Goal: Find specific page/section: Find specific page/section

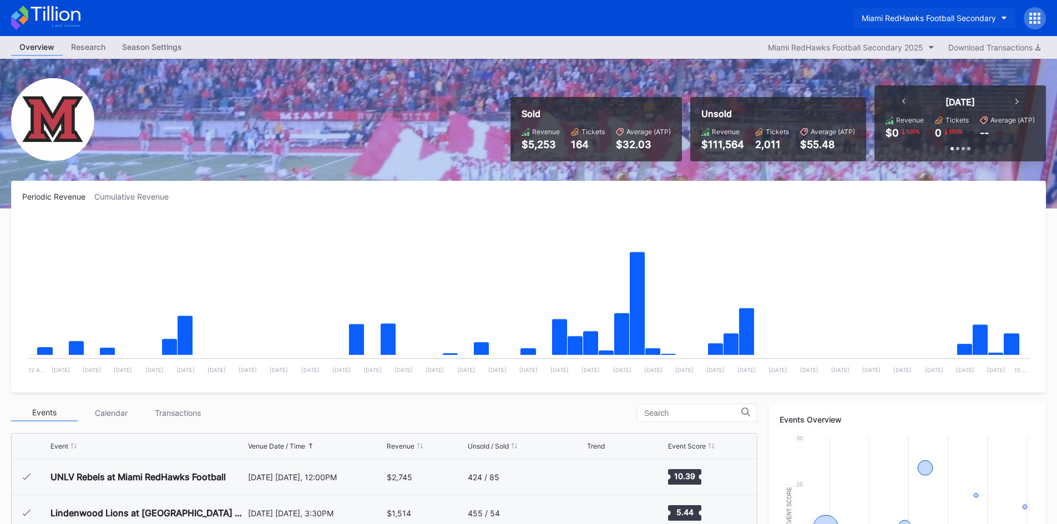
click at [931, 12] on button "Miami RedHawks Football Secondary" at bounding box center [934, 18] width 162 height 21
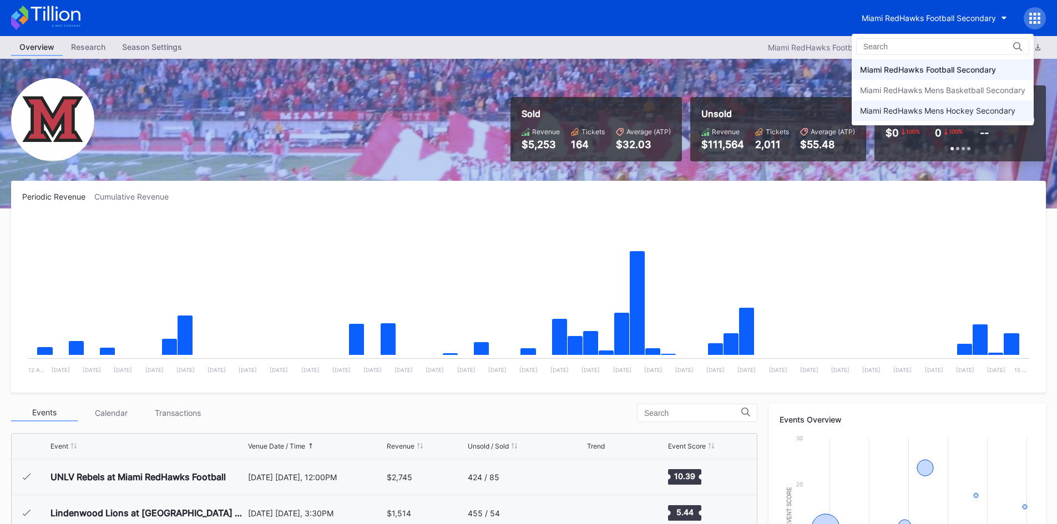
click at [919, 107] on div "Miami RedHawks Mens Hockey Secondary" at bounding box center [937, 110] width 155 height 9
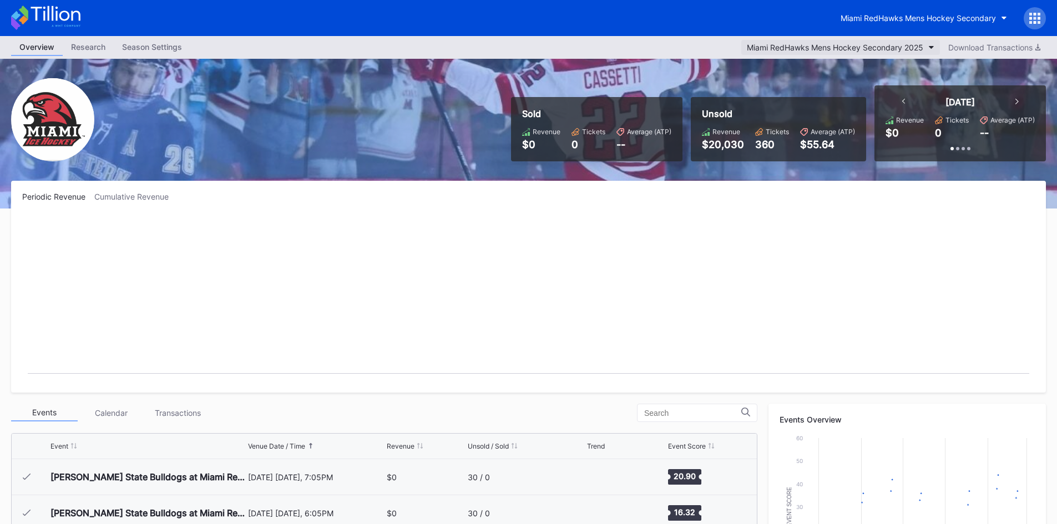
scroll to position [72, 0]
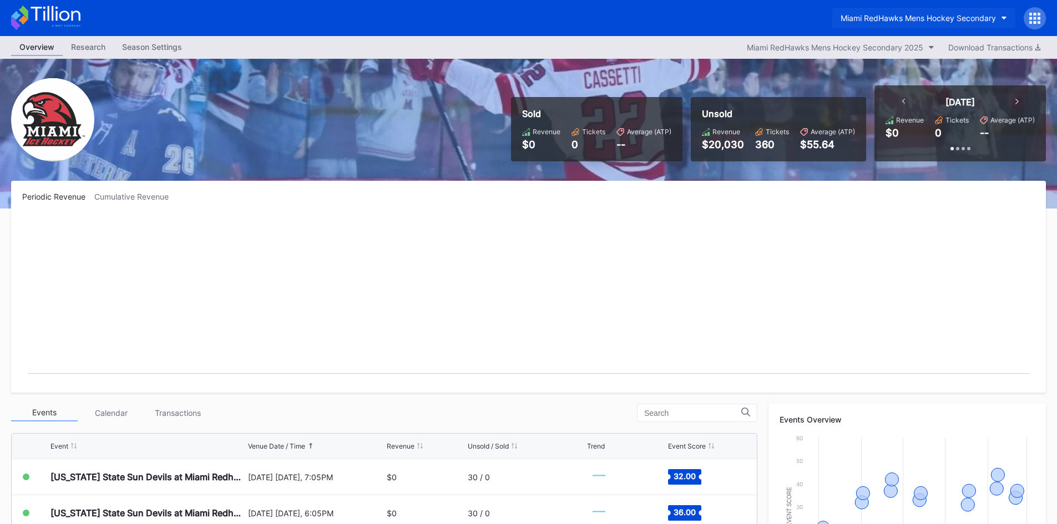
click at [908, 19] on div "Miami RedHawks Mens Hockey Secondary" at bounding box center [917, 17] width 155 height 9
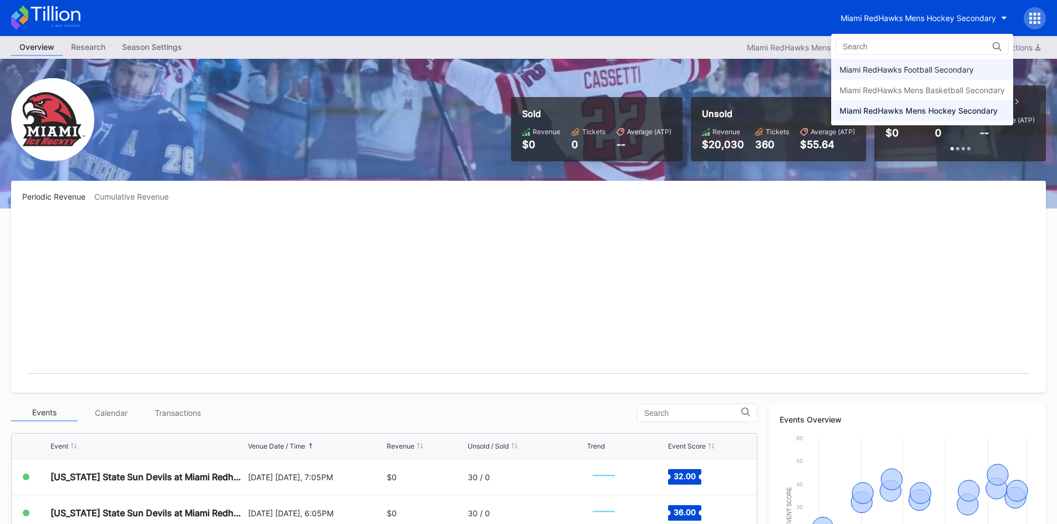
click at [908, 63] on div "Miami RedHawks Football Secondary" at bounding box center [922, 69] width 182 height 21
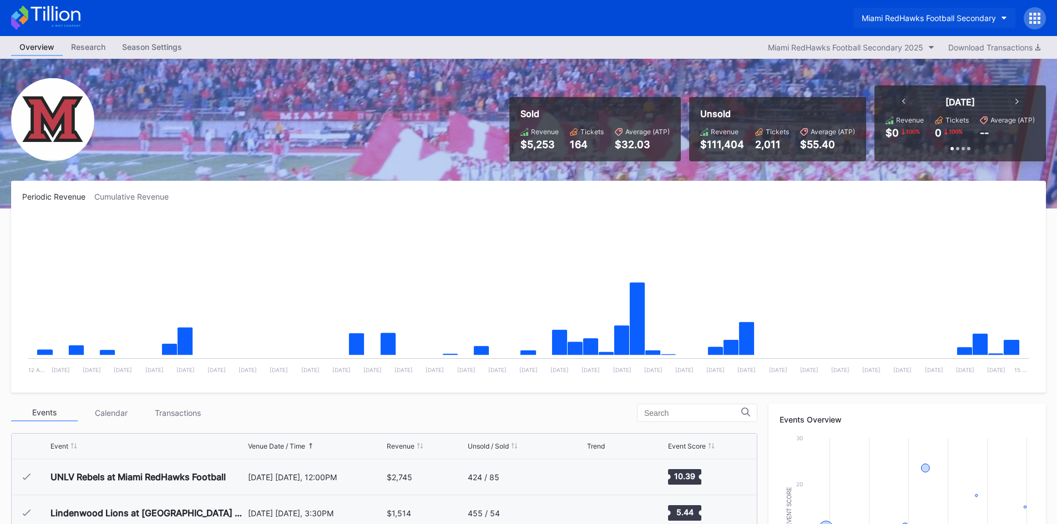
click at [945, 10] on button "Miami RedHawks Football Secondary" at bounding box center [934, 18] width 162 height 21
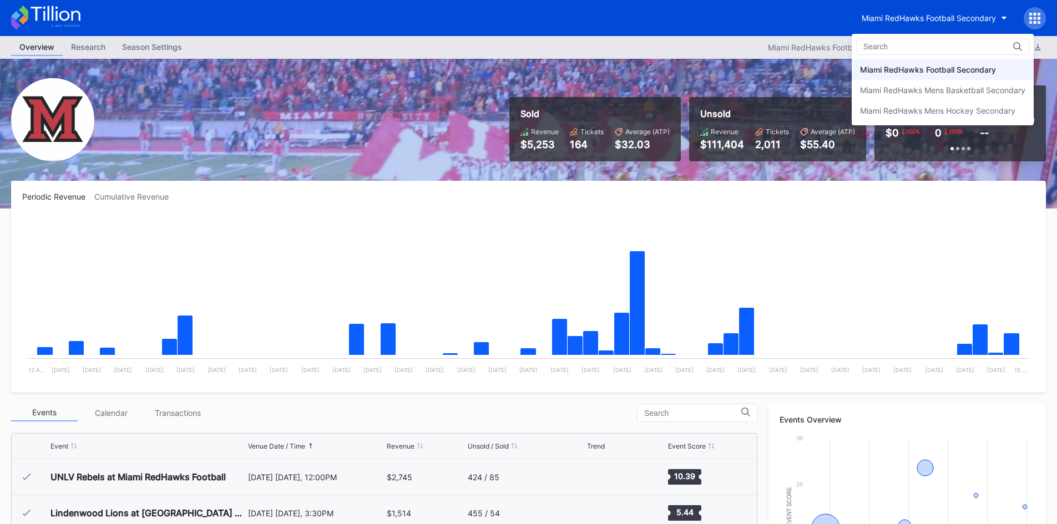
click at [944, 107] on div "Miami RedHawks Mens Hockey Secondary" at bounding box center [937, 110] width 155 height 9
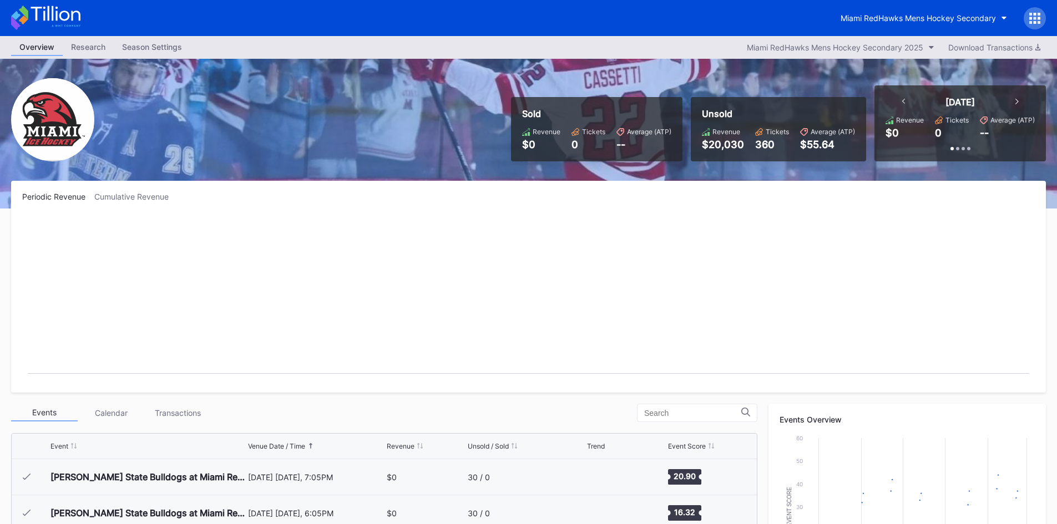
scroll to position [72, 0]
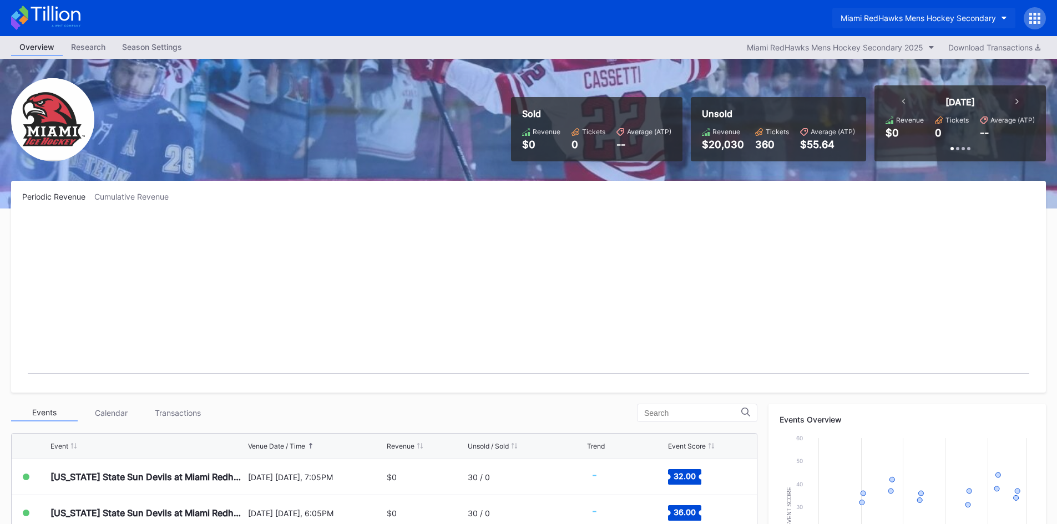
click at [915, 19] on div "Miami RedHawks Mens Hockey Secondary" at bounding box center [917, 17] width 155 height 9
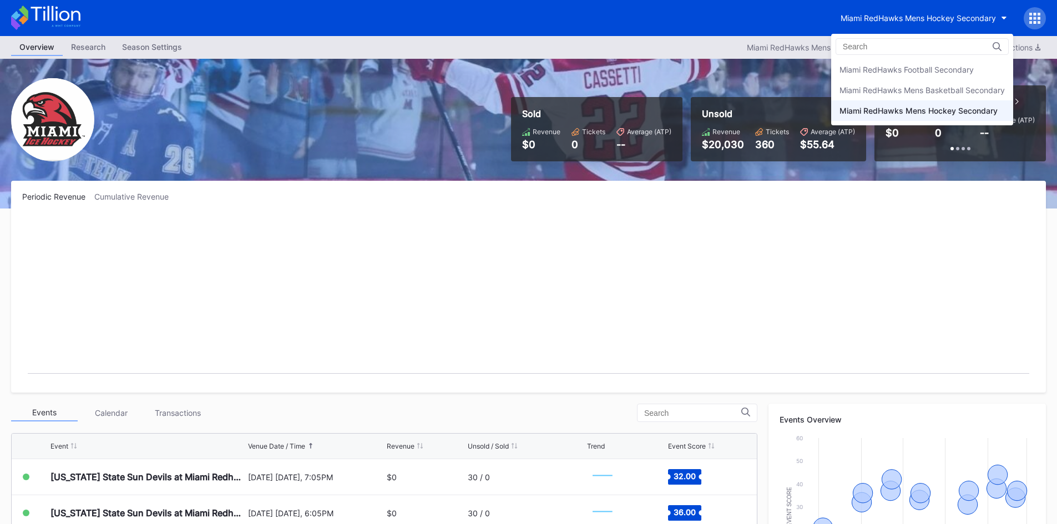
click at [905, 63] on div "Miami RedHawks Football Secondary" at bounding box center [922, 69] width 182 height 21
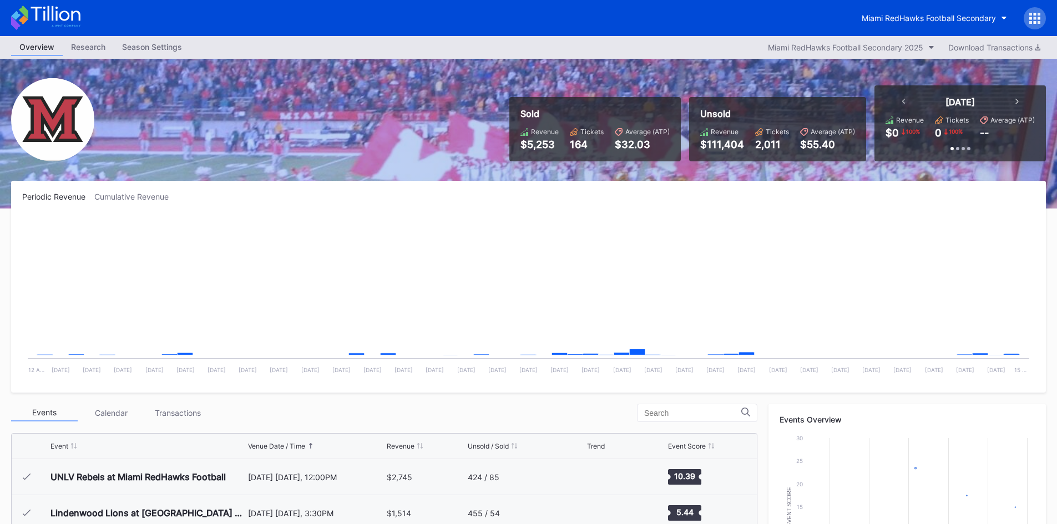
click at [741, 16] on div "Miami RedHawks Football Secondary" at bounding box center [528, 18] width 1057 height 36
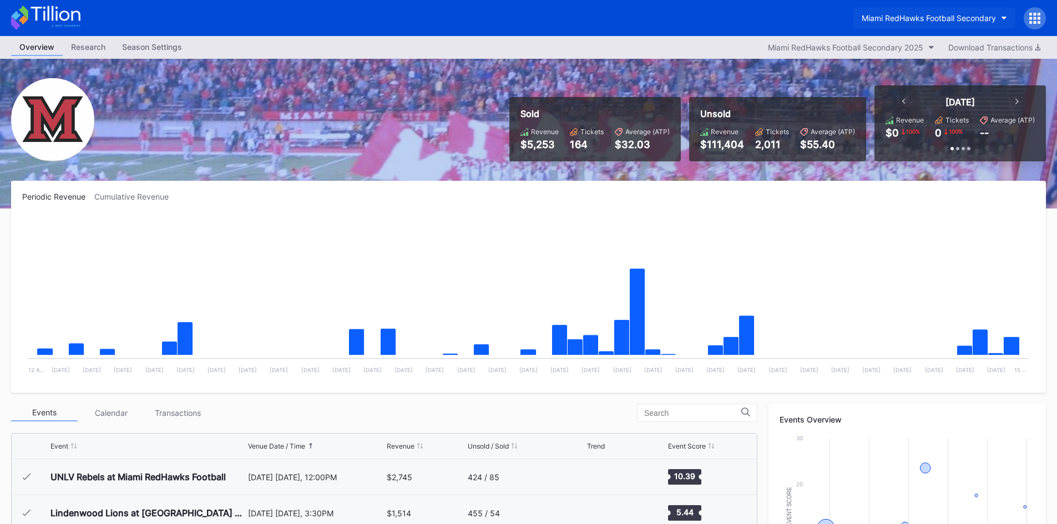
click at [918, 14] on div "Miami RedHawks Football Secondary" at bounding box center [928, 17] width 134 height 9
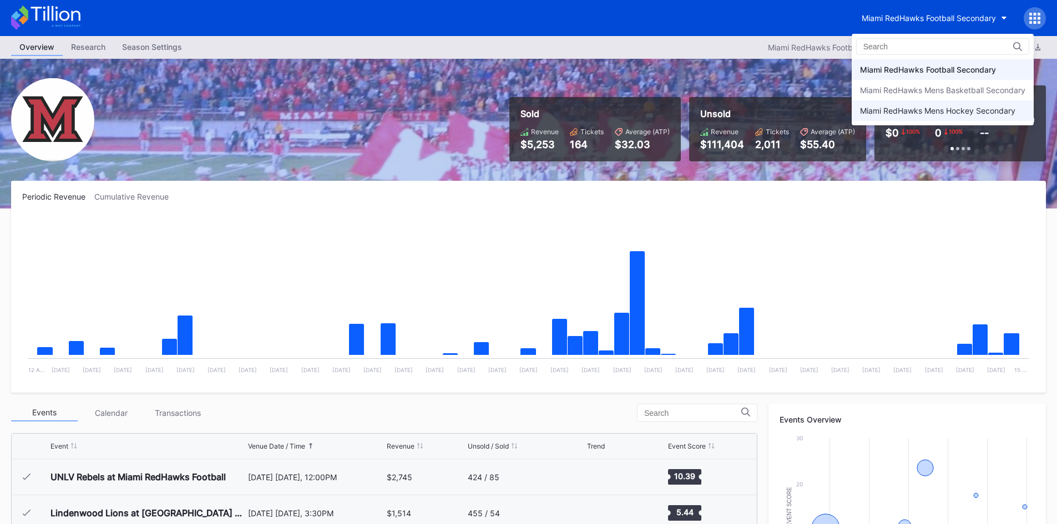
click at [906, 111] on div "Miami RedHawks Mens Hockey Secondary" at bounding box center [937, 110] width 155 height 9
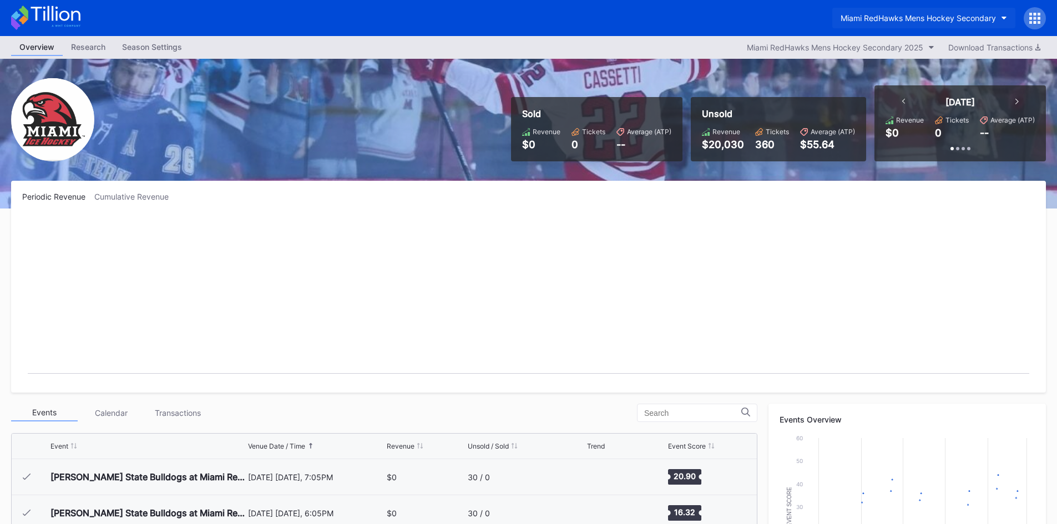
scroll to position [72, 0]
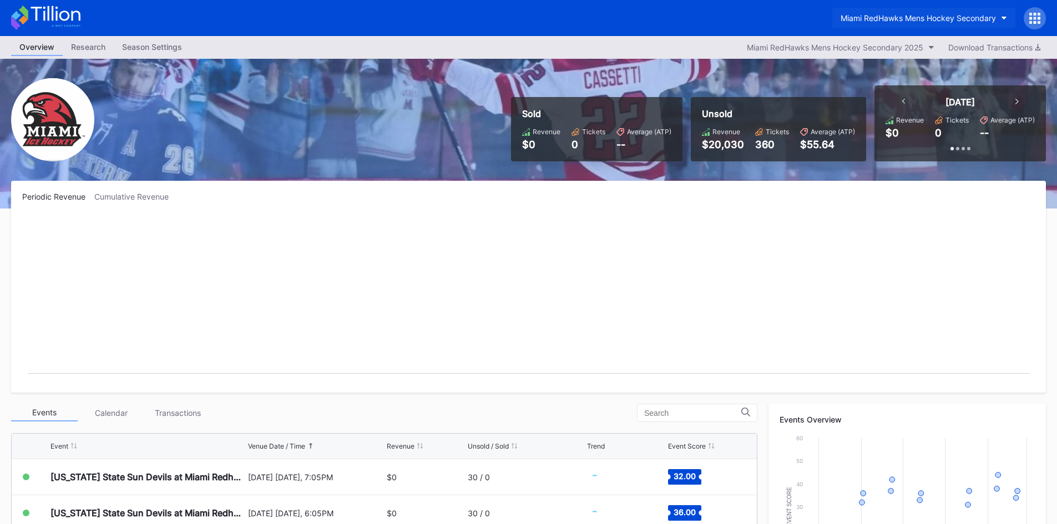
click at [891, 15] on div "Miami RedHawks Mens Hockey Secondary" at bounding box center [917, 17] width 155 height 9
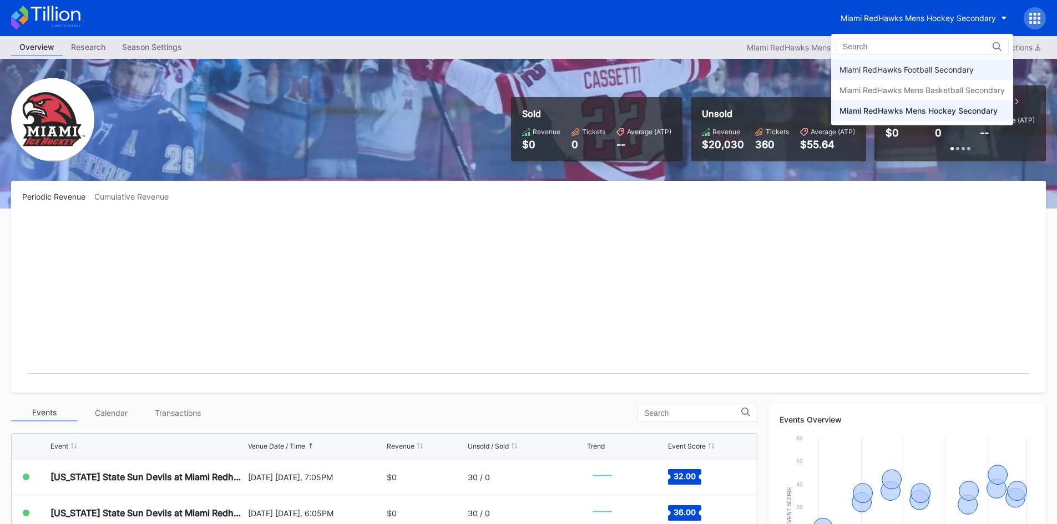
click at [881, 67] on div "Miami RedHawks Football Secondary" at bounding box center [906, 69] width 134 height 9
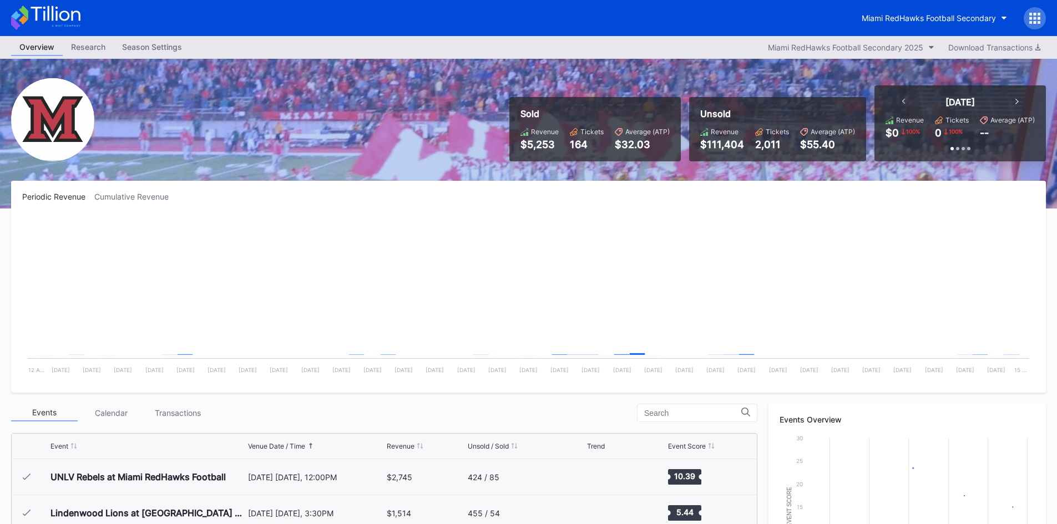
click at [764, 28] on div "Miami RedHawks Football Secondary" at bounding box center [528, 18] width 1057 height 36
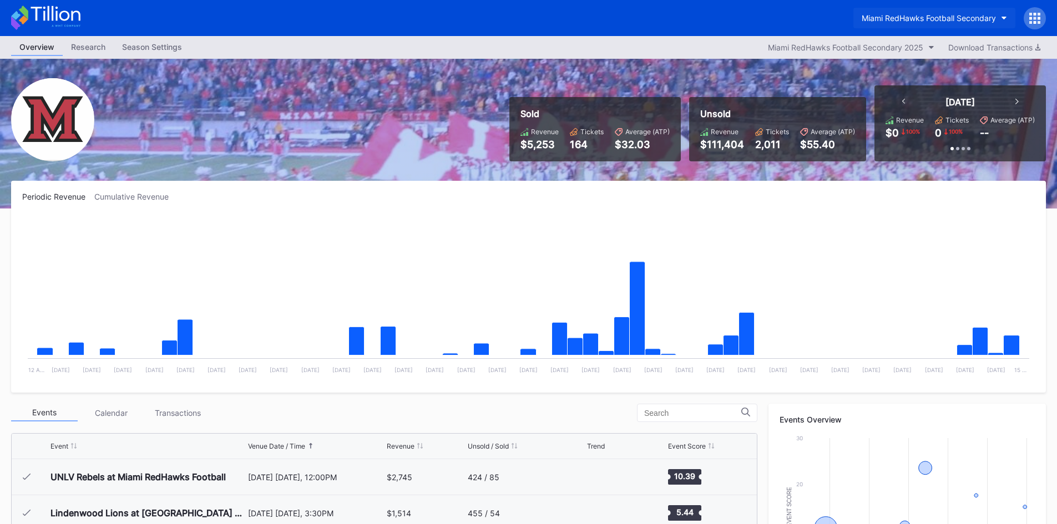
click at [929, 14] on div "Miami RedHawks Football Secondary" at bounding box center [928, 17] width 134 height 9
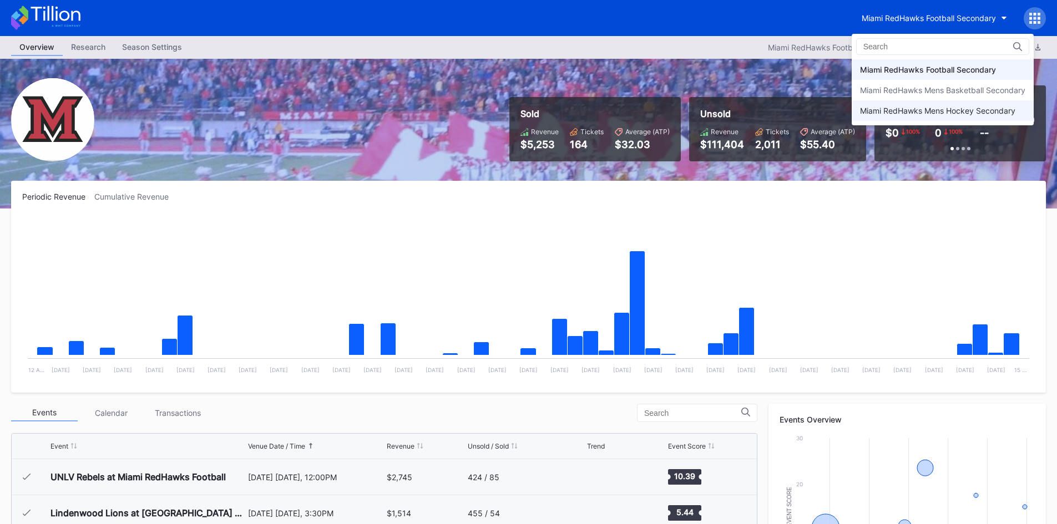
click at [917, 118] on div "Miami RedHawks Mens Hockey Secondary" at bounding box center [942, 110] width 182 height 21
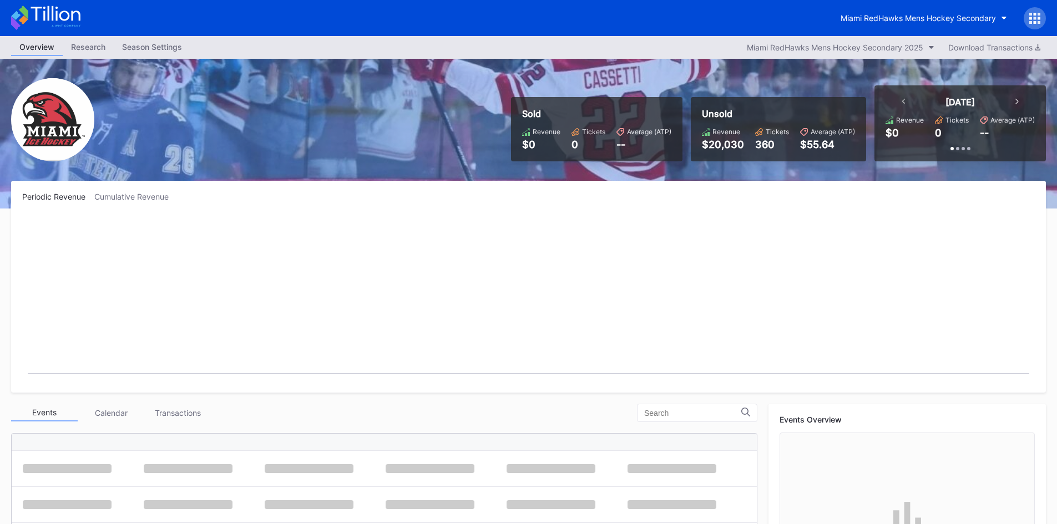
scroll to position [72, 0]
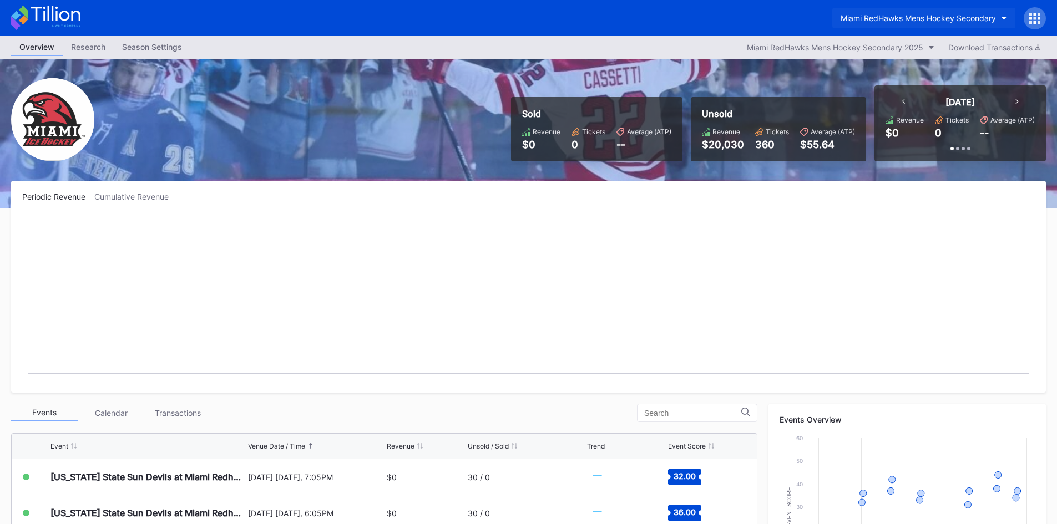
click at [903, 27] on button "Miami RedHawks Mens Hockey Secondary" at bounding box center [923, 18] width 183 height 21
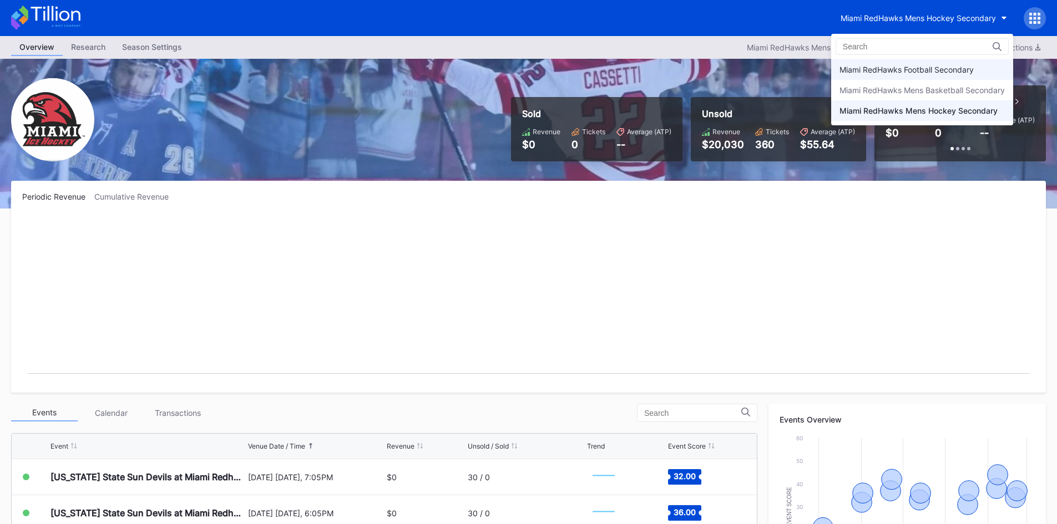
click at [932, 72] on div "Miami RedHawks Football Secondary" at bounding box center [906, 69] width 134 height 9
